Goal: Task Accomplishment & Management: Manage account settings

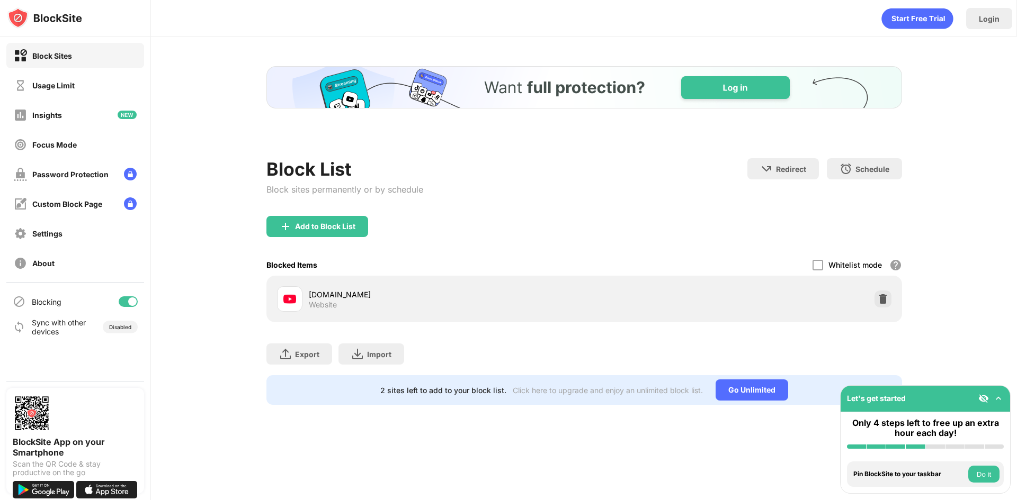
click at [886, 208] on div "Block List Block sites permanently or by schedule Redirect Choose a site to be …" at bounding box center [583, 235] width 635 height 339
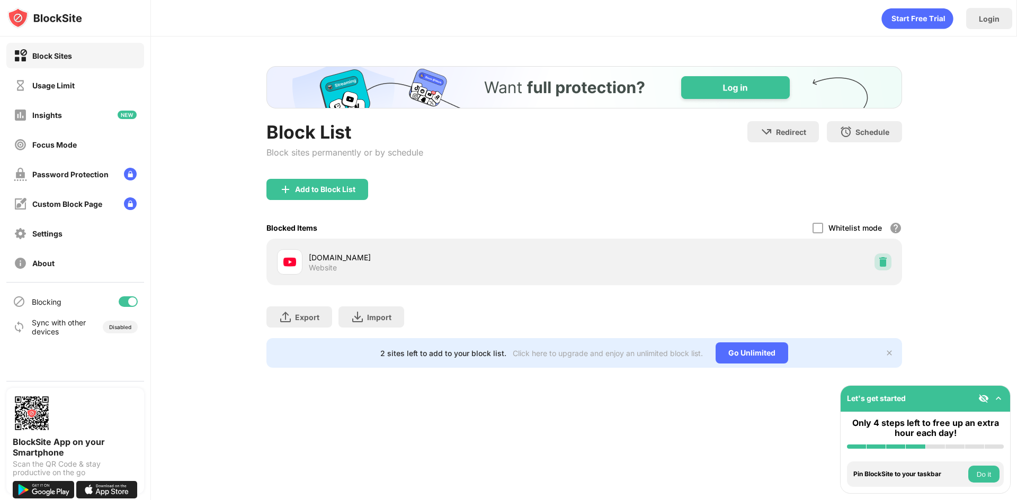
click at [881, 266] on img at bounding box center [882, 262] width 11 height 11
